Goal: Find specific page/section: Find specific page/section

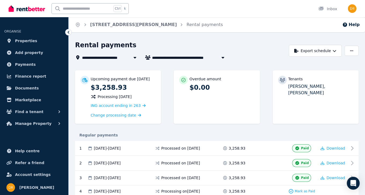
click at [159, 58] on span "[PERSON_NAME] and [PERSON_NAME]" at bounding box center [192, 57] width 81 height 6
type input "**********"
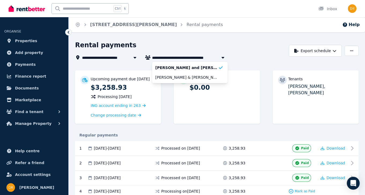
click at [243, 42] on div "Rental payments" at bounding box center [180, 46] width 211 height 10
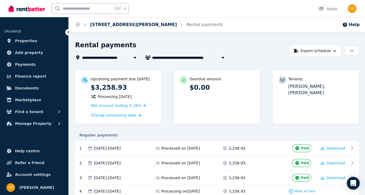
click at [103, 27] on link "[STREET_ADDRESS][PERSON_NAME]" at bounding box center [133, 24] width 87 height 5
